Goal: Task Accomplishment & Management: Use online tool/utility

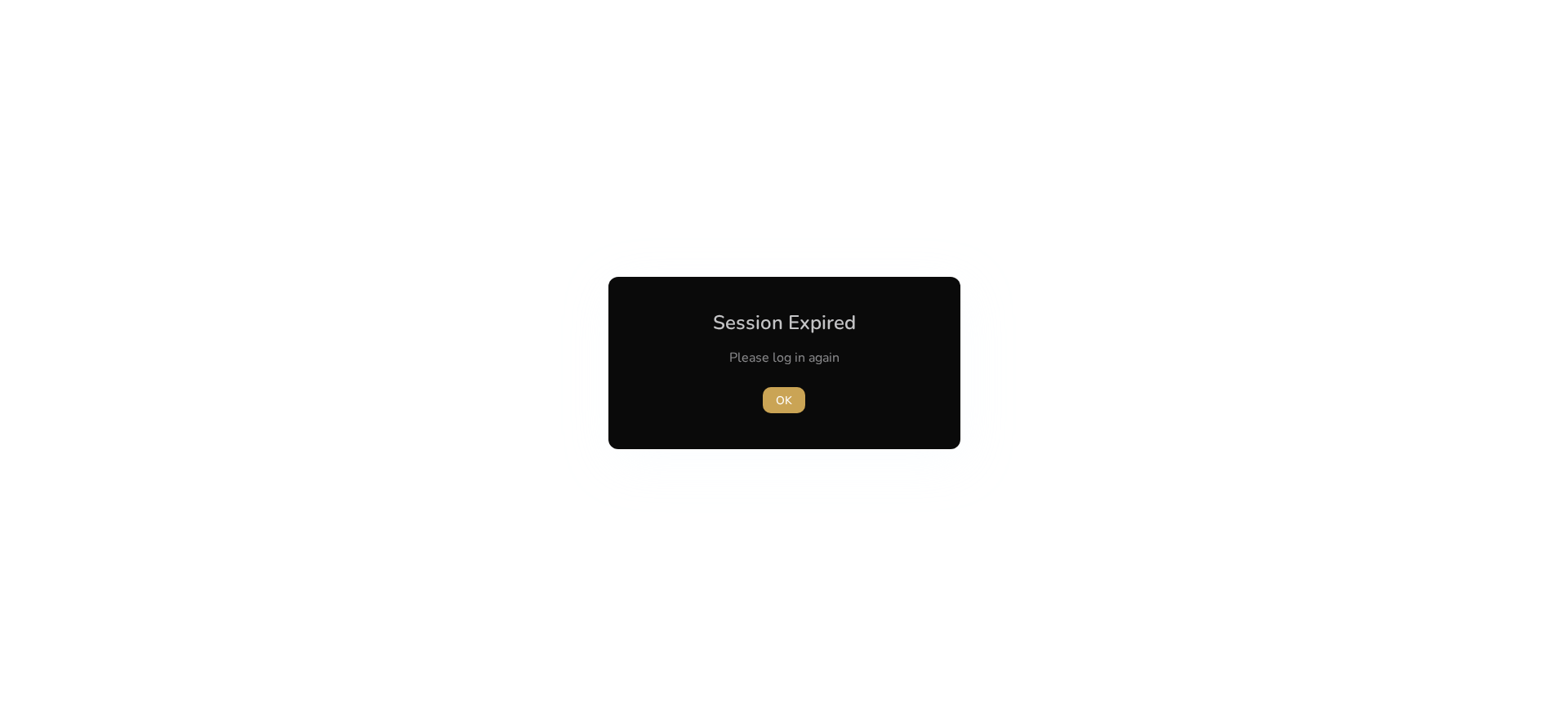
click at [791, 409] on span "button" at bounding box center [783, 400] width 42 height 39
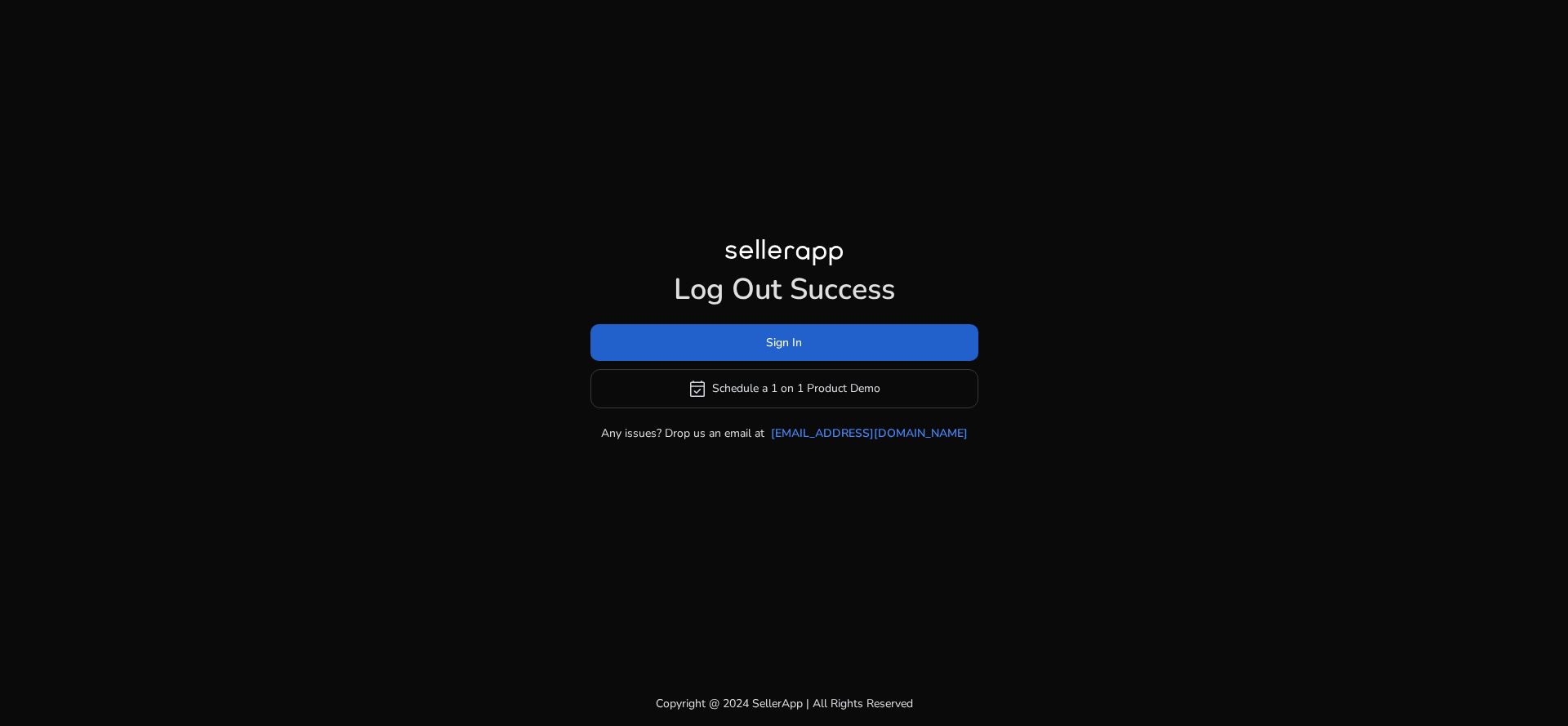
click at [767, 341] on span "Sign In" at bounding box center [783, 342] width 36 height 17
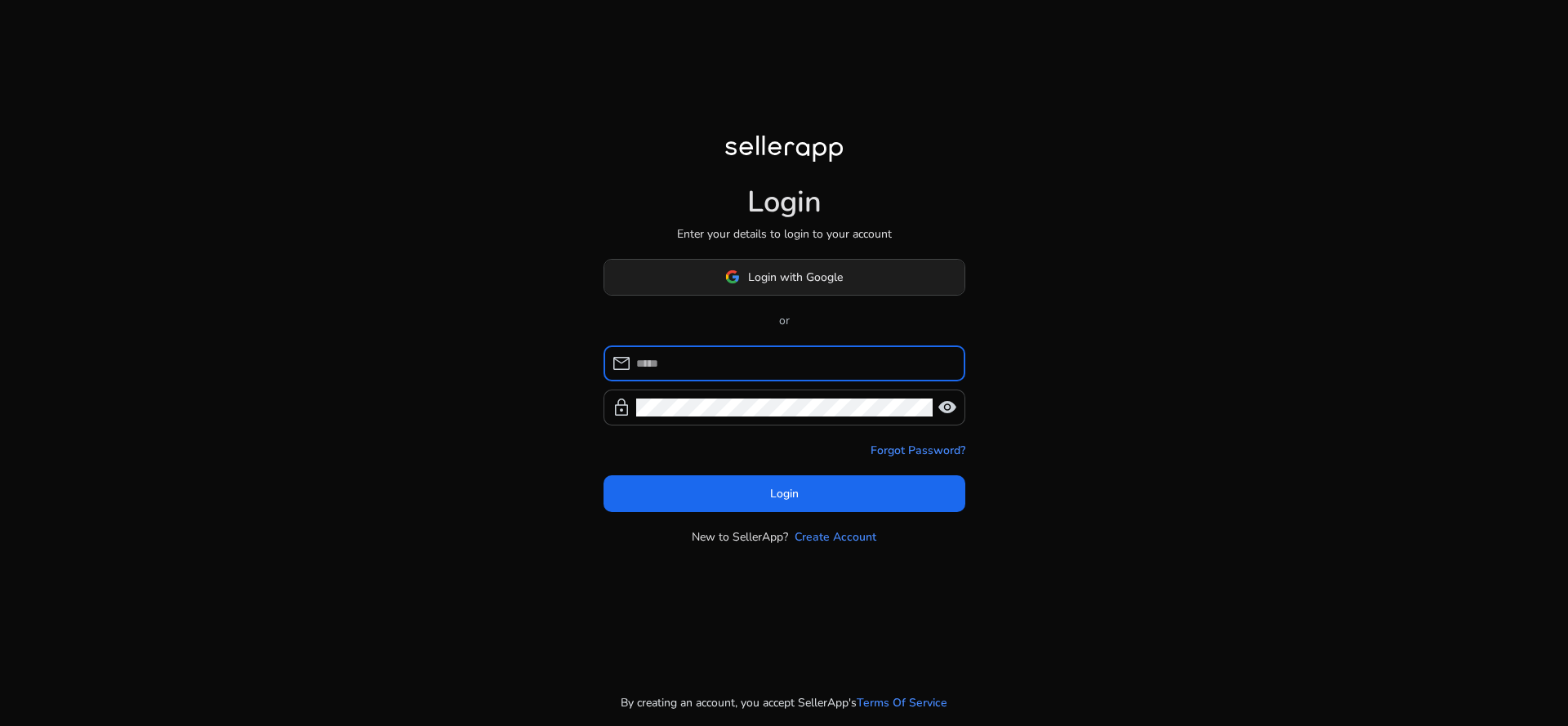
click at [744, 268] on span "Login with Google" at bounding box center [784, 277] width 118 height 17
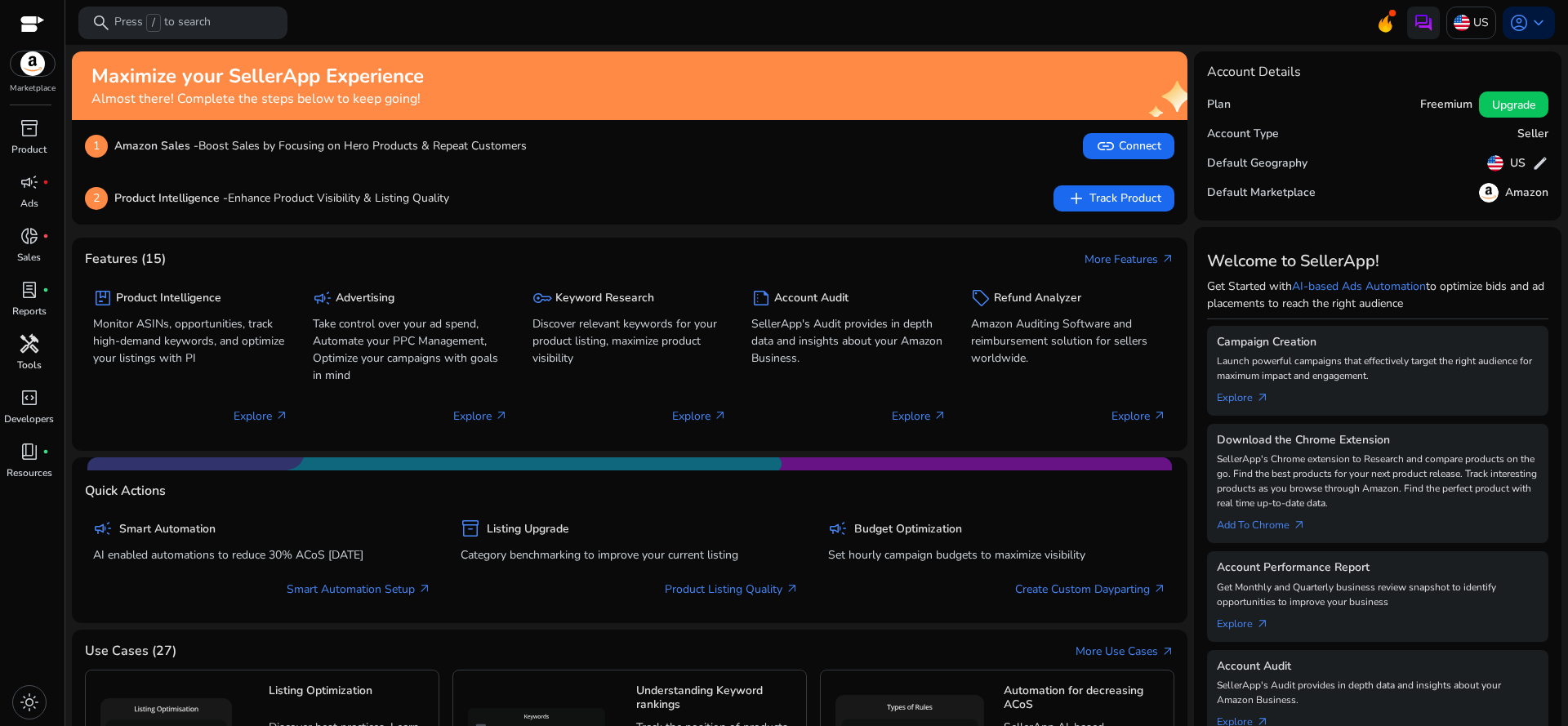
click at [37, 340] on span "handyman" at bounding box center [30, 344] width 20 height 20
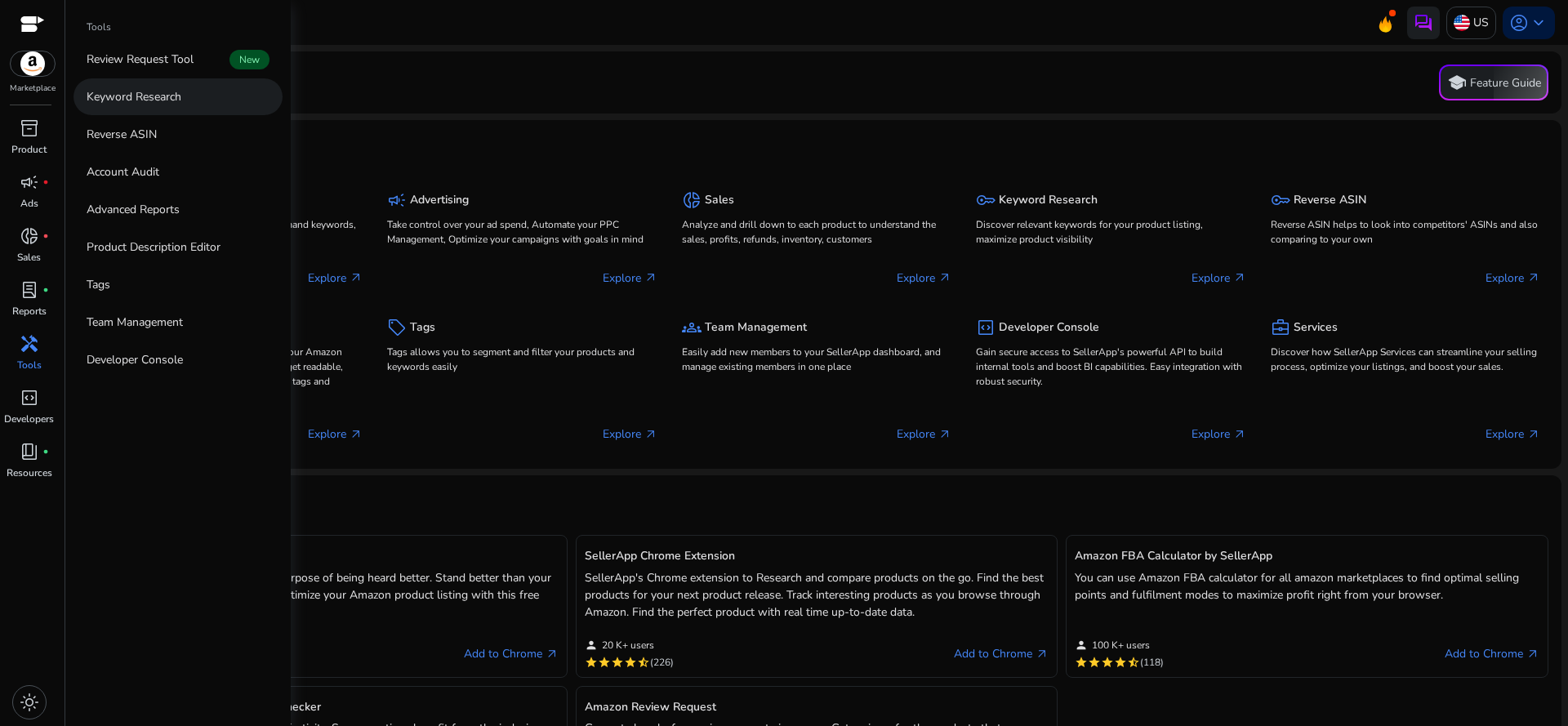
click at [215, 99] on link "Keyword Research" at bounding box center [178, 96] width 209 height 37
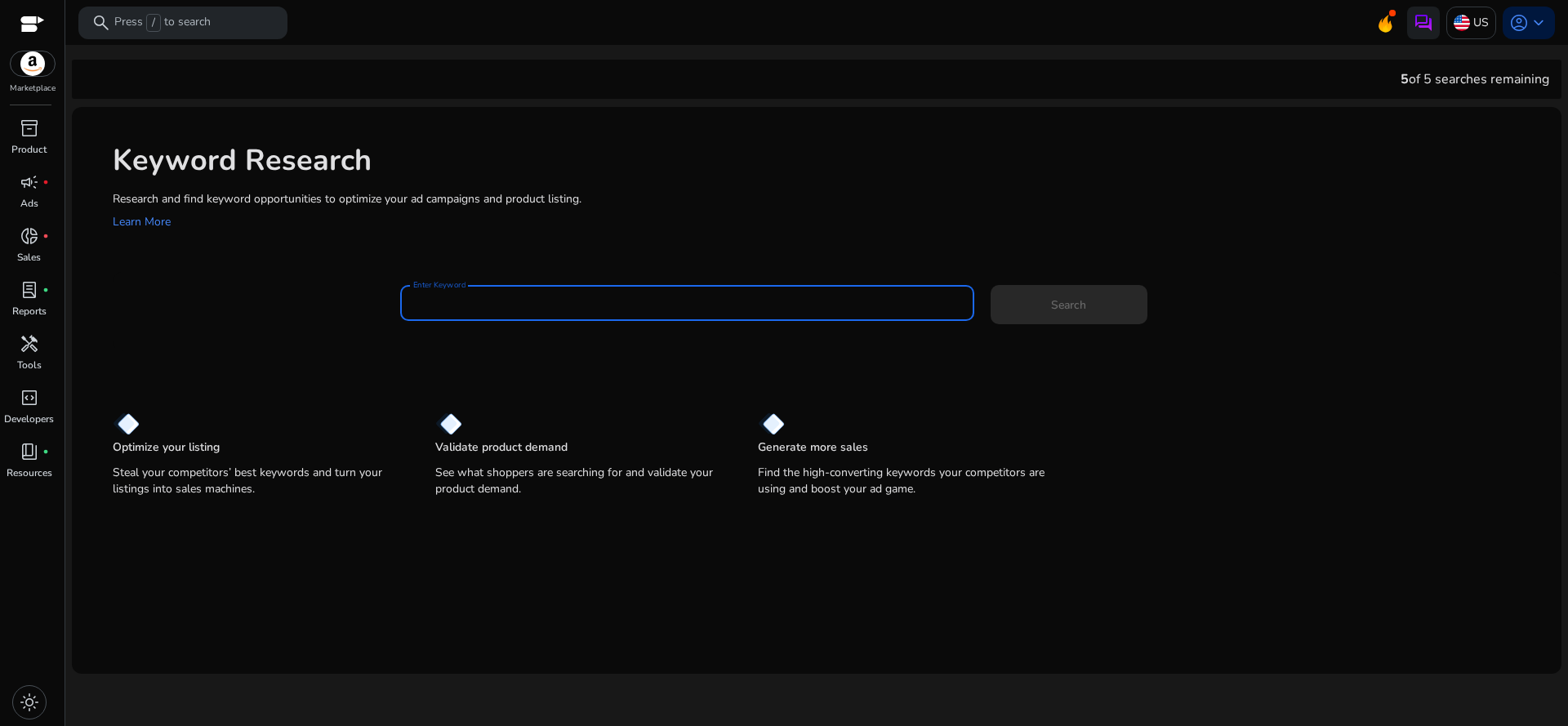
click at [532, 303] on input "Enter Keyword" at bounding box center [688, 303] width 548 height 18
click at [991, 285] on button "Search" at bounding box center [1069, 304] width 157 height 39
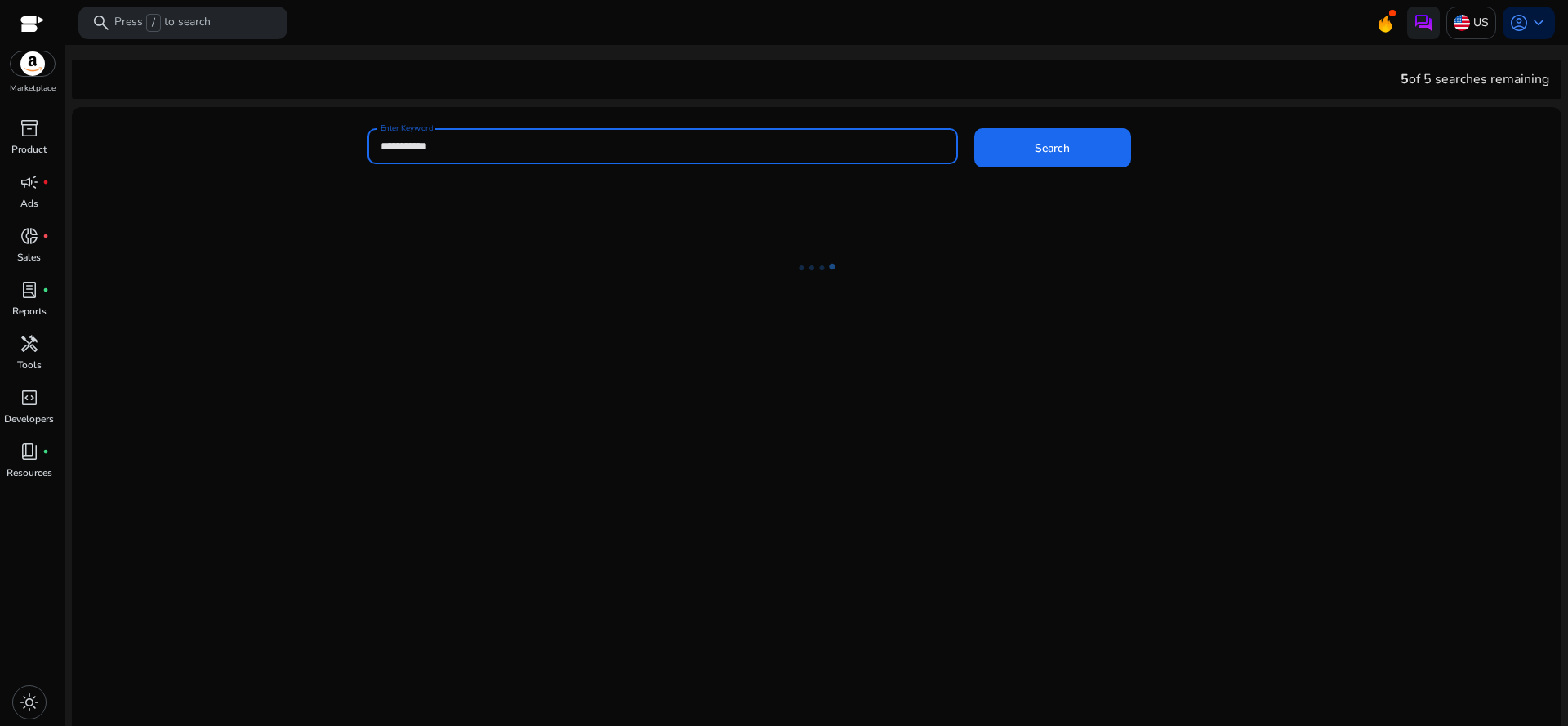
click at [569, 135] on div "**********" at bounding box center [662, 145] width 564 height 36
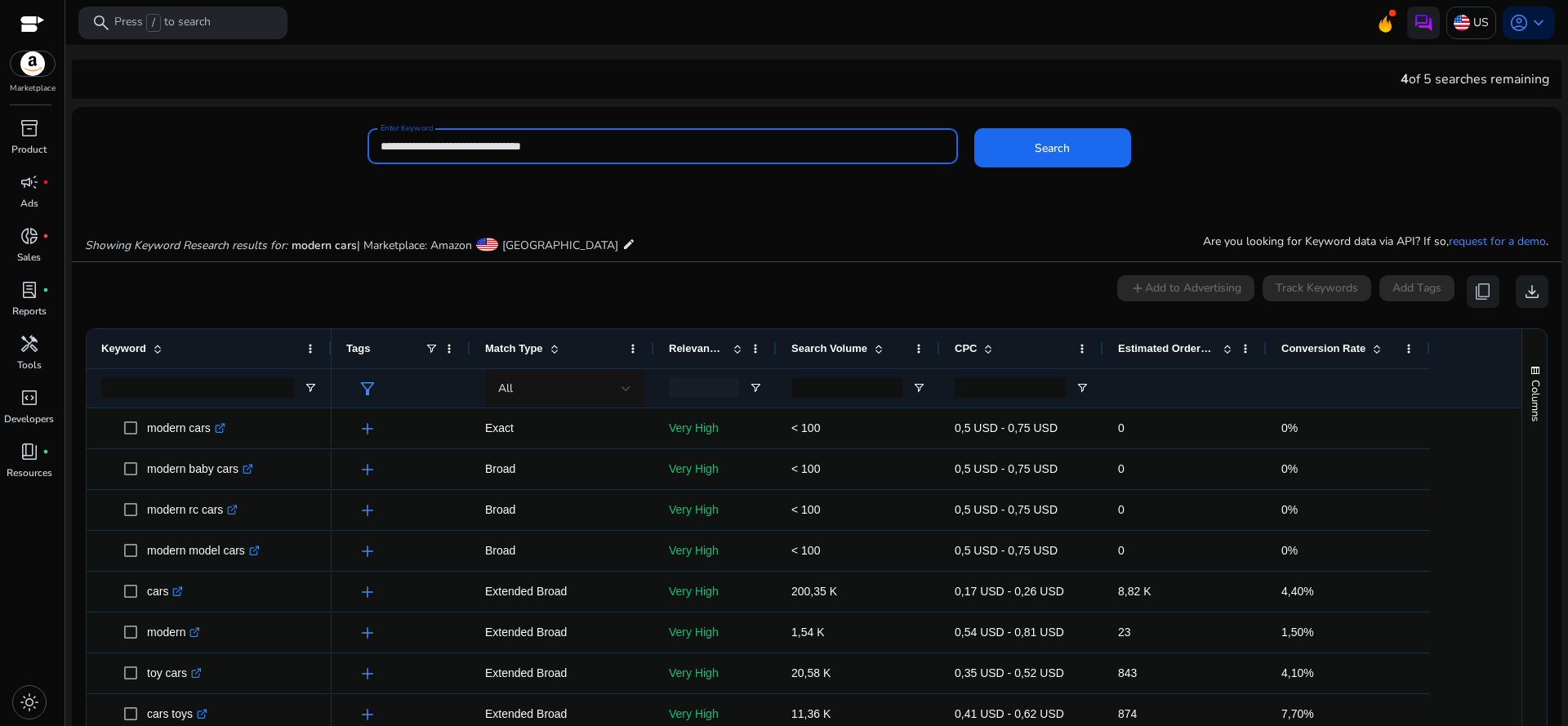
type input "**********"
click at [974, 128] on button "Search" at bounding box center [1052, 147] width 157 height 39
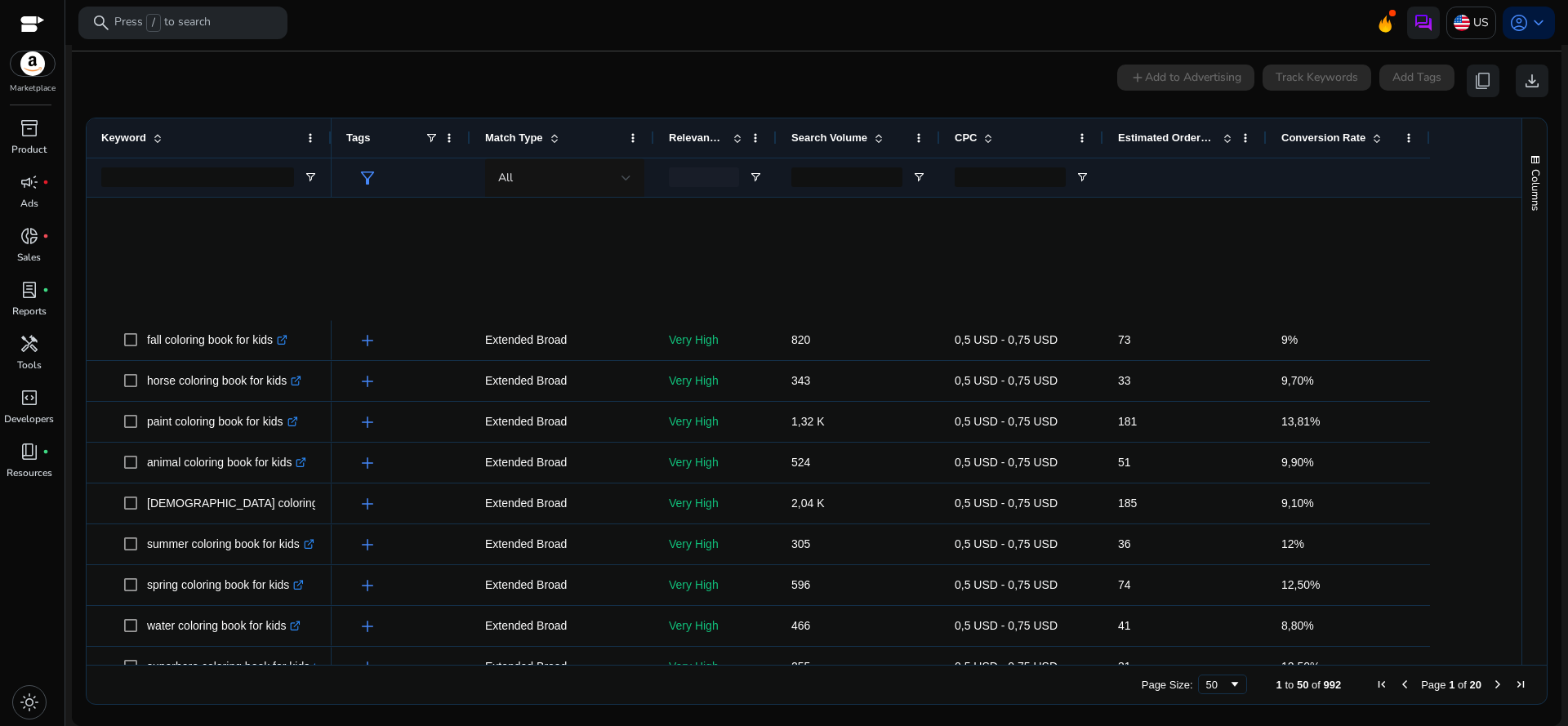
scroll to position [1575, 0]
